Goal: Navigation & Orientation: Find specific page/section

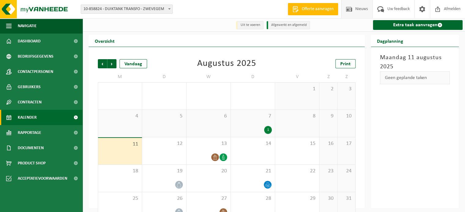
click at [364, 8] on span "Nieuws" at bounding box center [361, 9] width 16 height 18
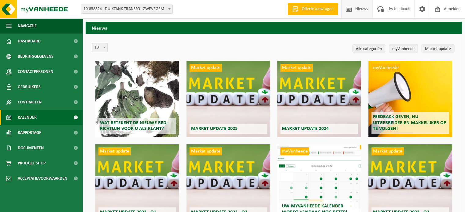
click at [22, 117] on span "Kalender" at bounding box center [27, 117] width 19 height 15
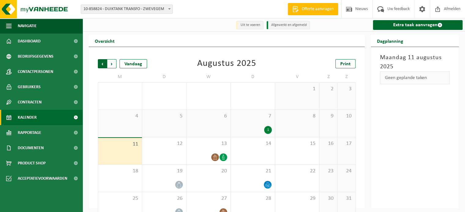
click at [113, 64] on span "Volgende" at bounding box center [111, 63] width 9 height 9
